Goal: Navigation & Orientation: Find specific page/section

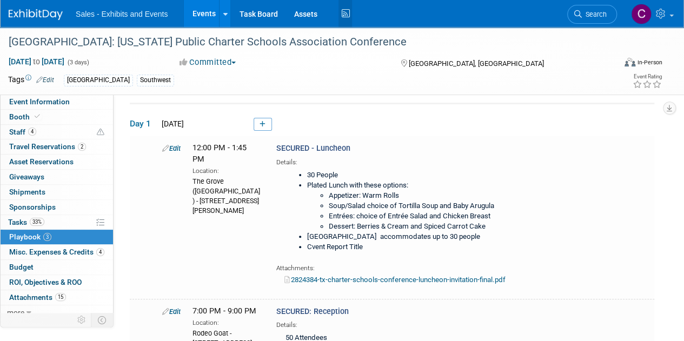
drag, startPoint x: 348, startPoint y: 19, endPoint x: 333, endPoint y: 30, distance: 19.4
click at [348, 19] on icon at bounding box center [346, 13] width 14 height 17
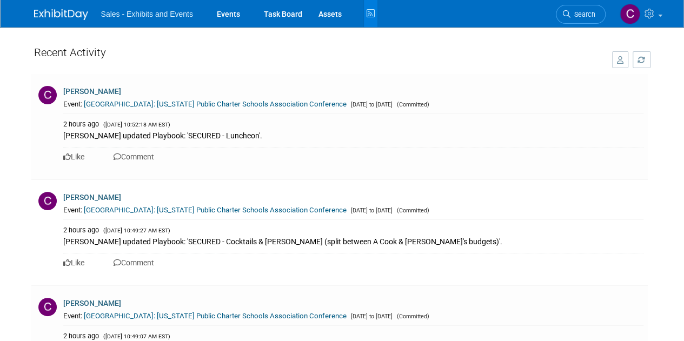
click at [373, 11] on icon at bounding box center [371, 13] width 14 height 17
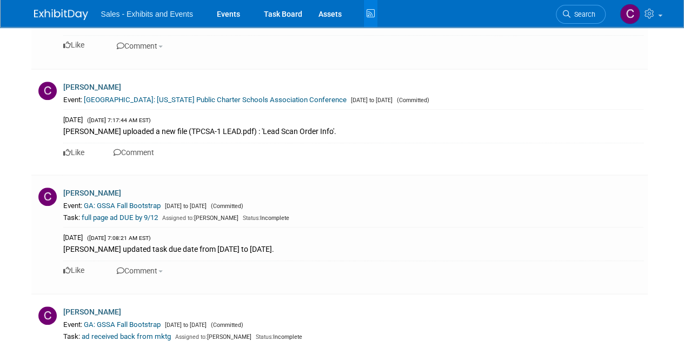
scroll to position [4609, 0]
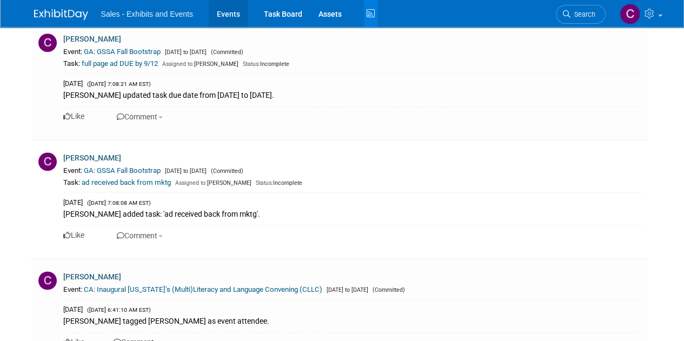
click at [227, 23] on link "Events" at bounding box center [228, 13] width 39 height 27
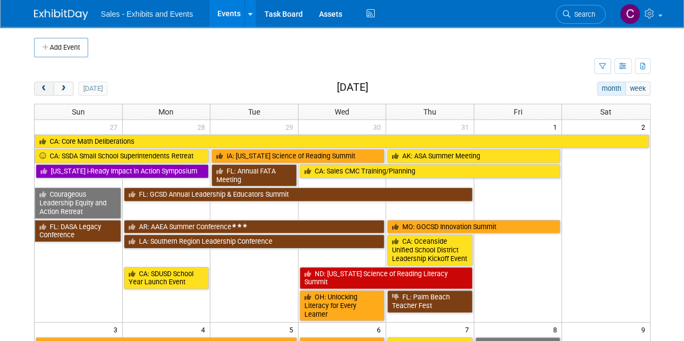
click at [43, 93] on button "prev" at bounding box center [44, 89] width 20 height 14
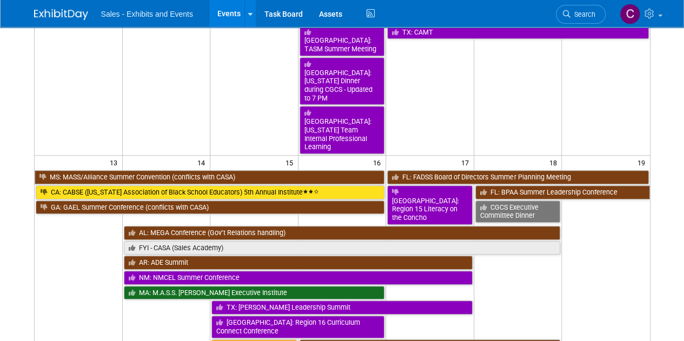
scroll to position [264, 0]
